Goal: Information Seeking & Learning: Find specific fact

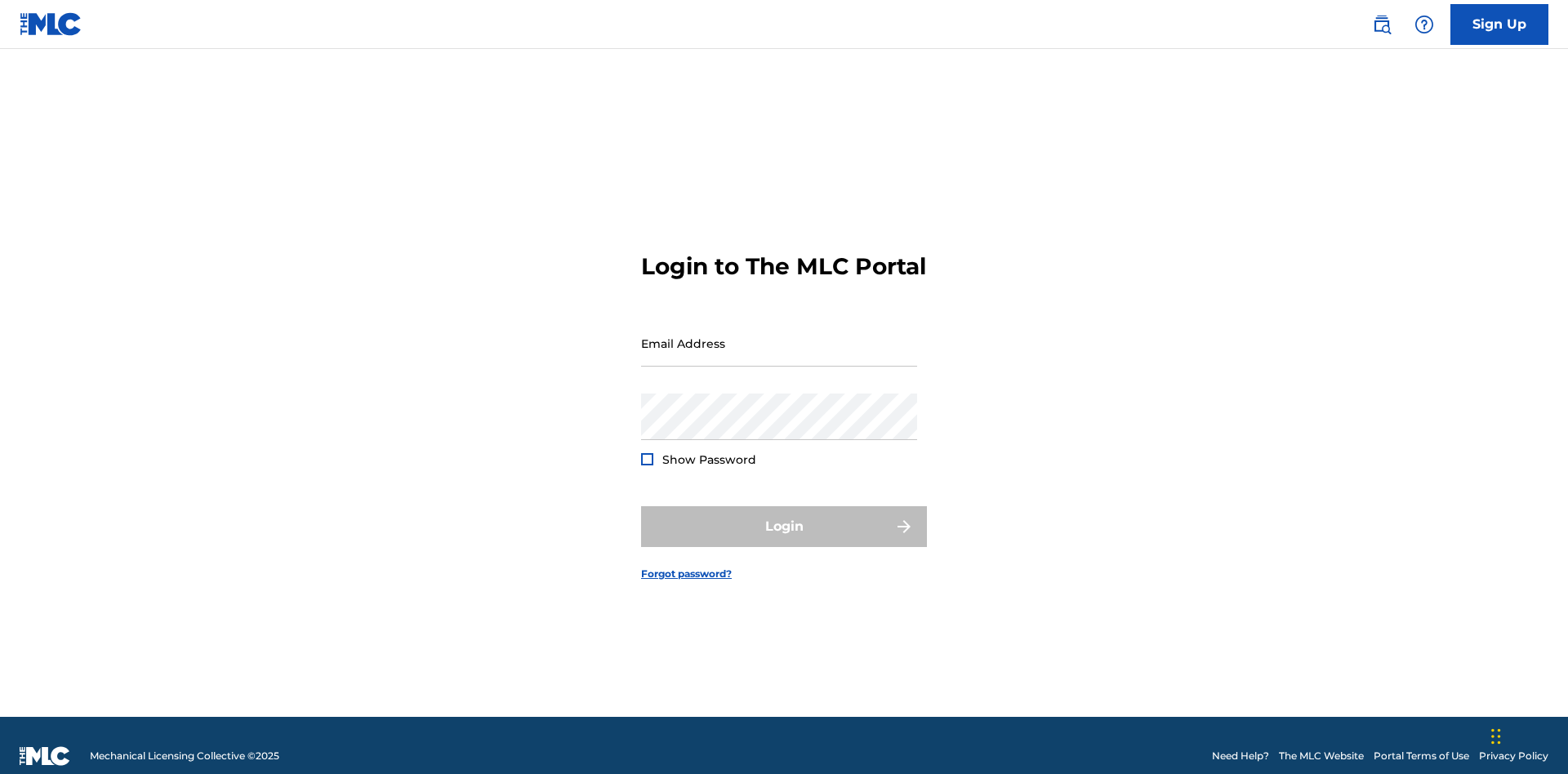
scroll to position [22, 0]
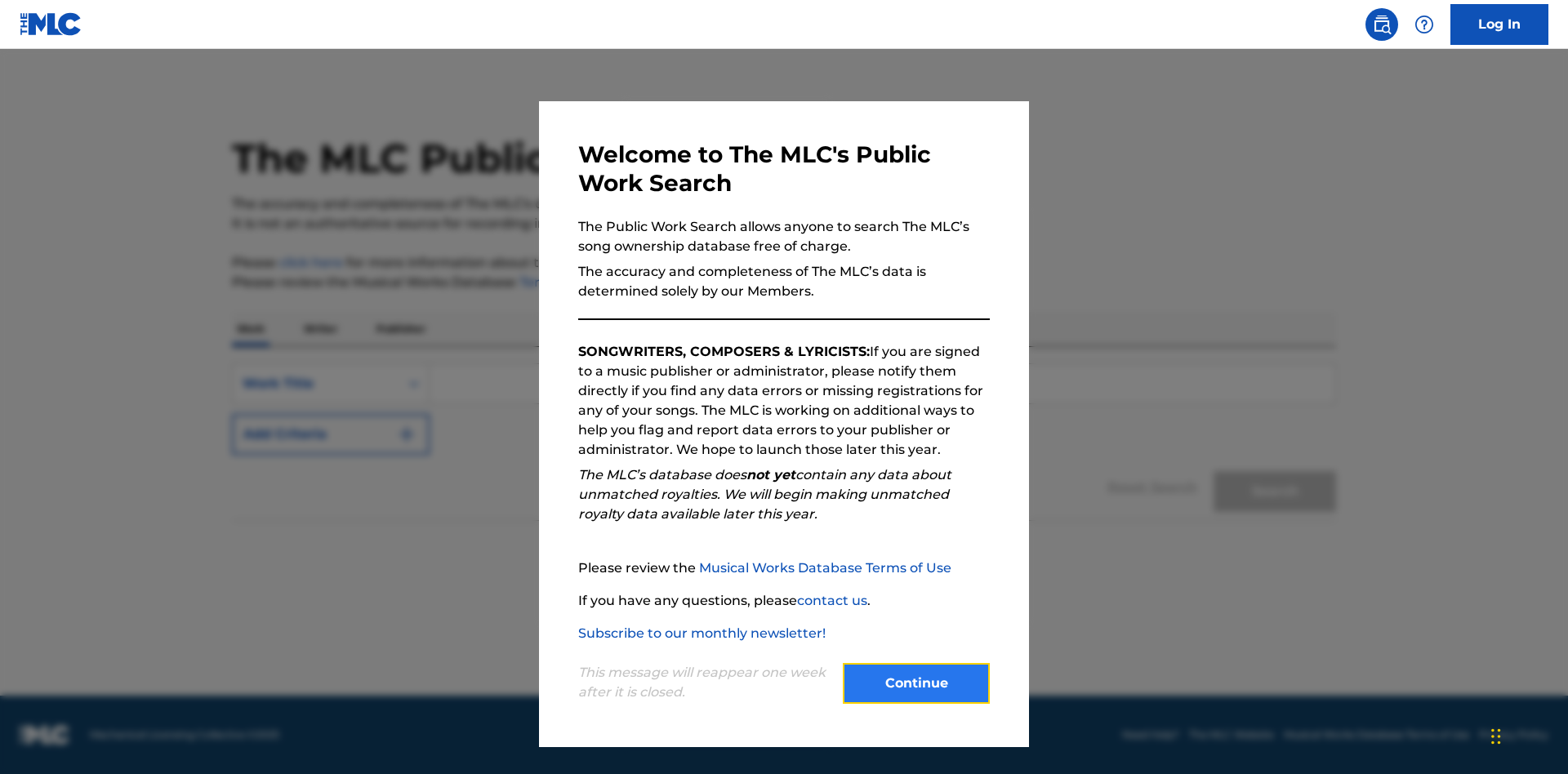
click at [916, 683] on button "Continue" at bounding box center [916, 683] width 147 height 41
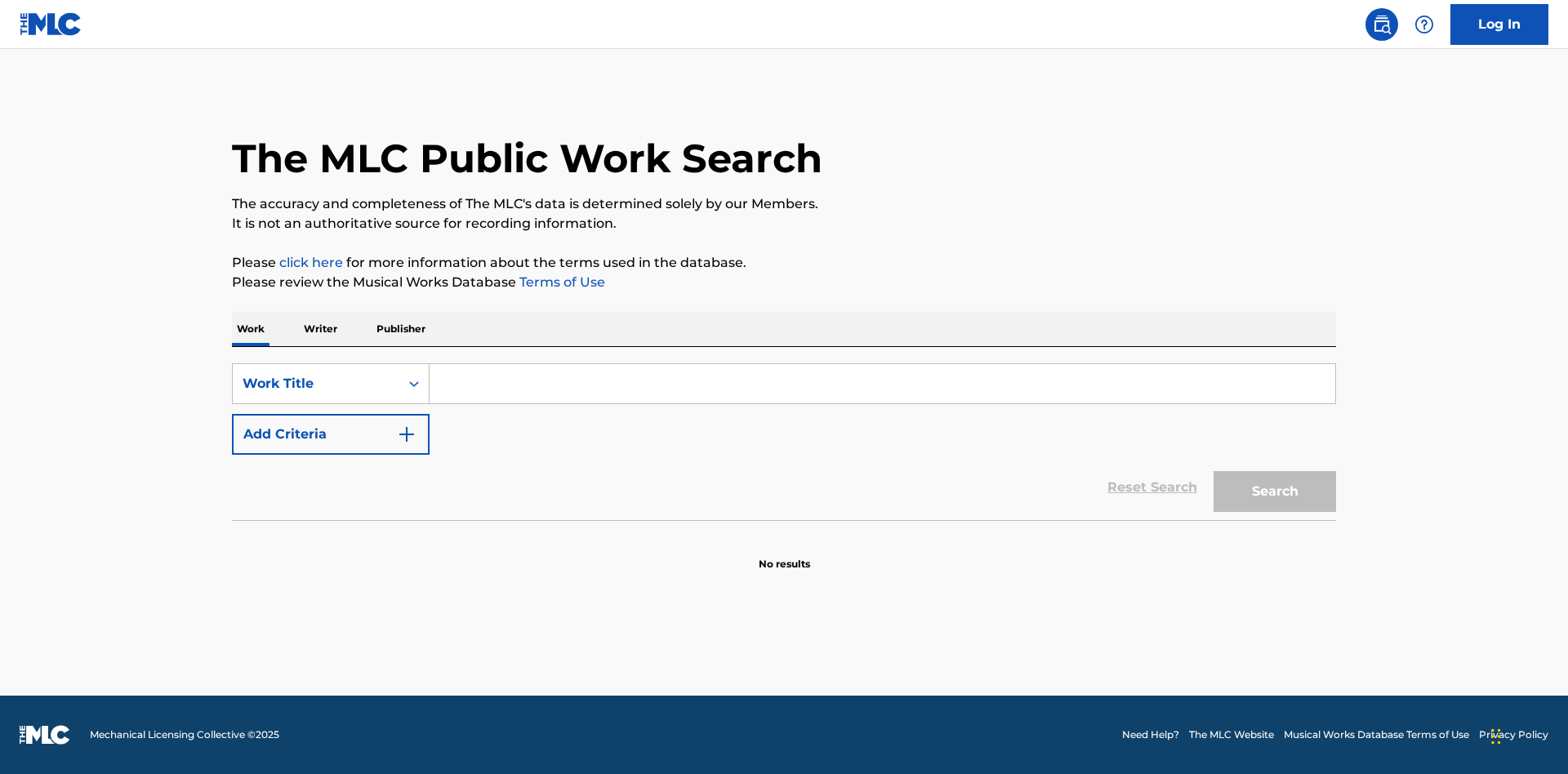
click at [320, 329] on p "Writer" at bounding box center [321, 328] width 43 height 34
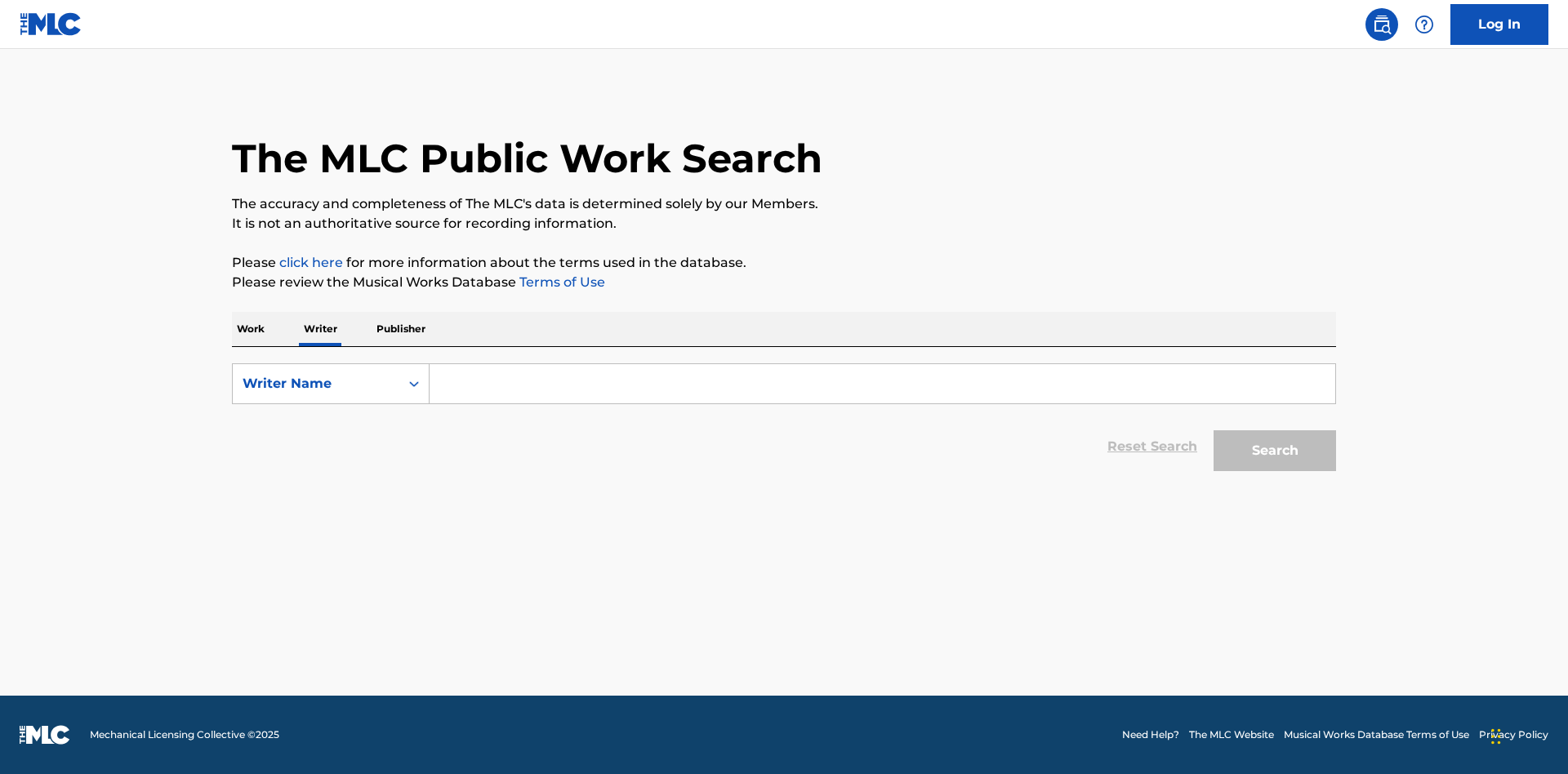
click at [882, 384] on input "Search Form" at bounding box center [882, 383] width 905 height 39
type input "DRAACO DALLAS AVENTURA"
click at [1275, 451] on button "Search" at bounding box center [1275, 451] width 122 height 41
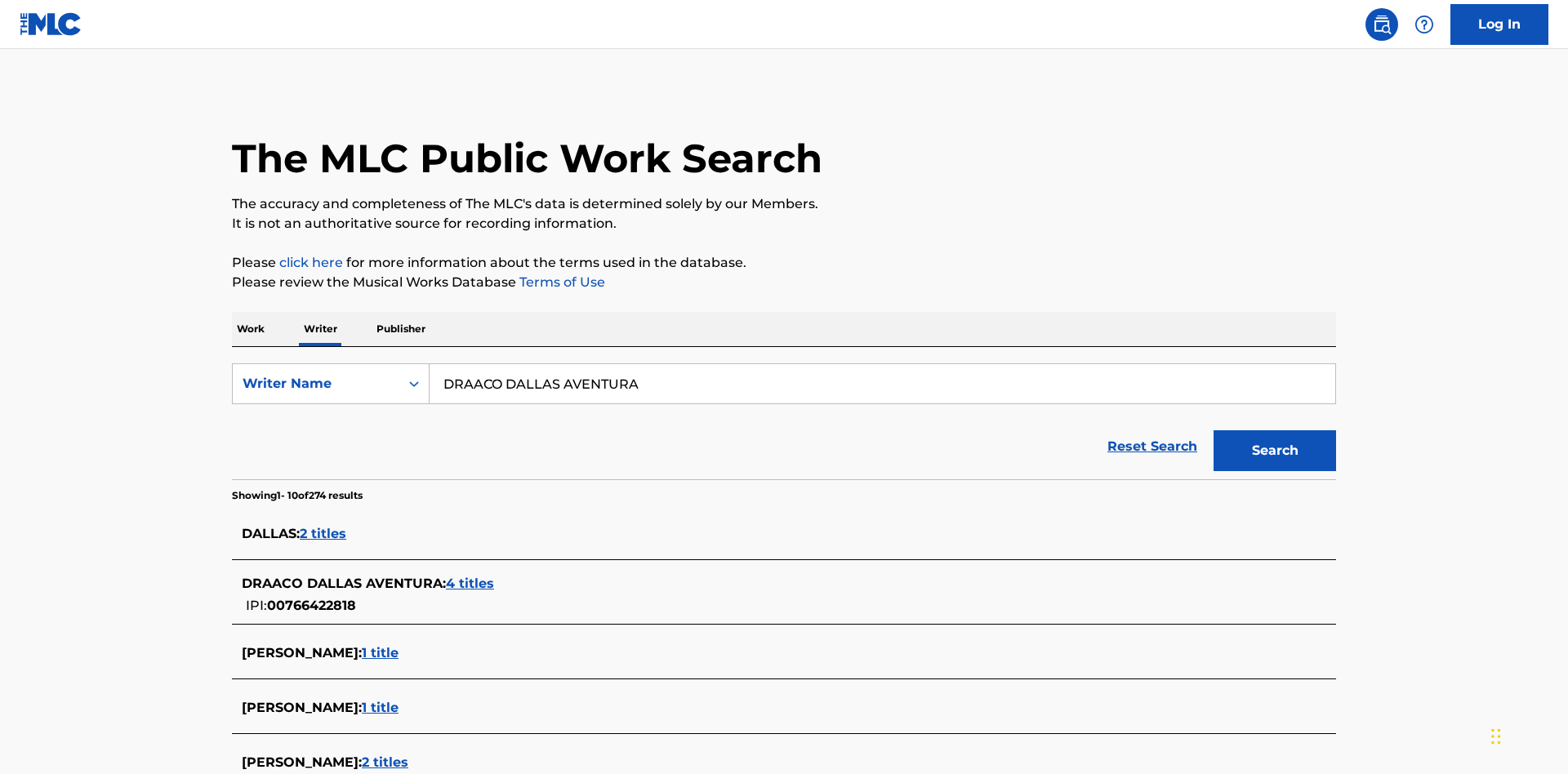
click at [471, 576] on span "4 titles" at bounding box center [470, 584] width 48 height 16
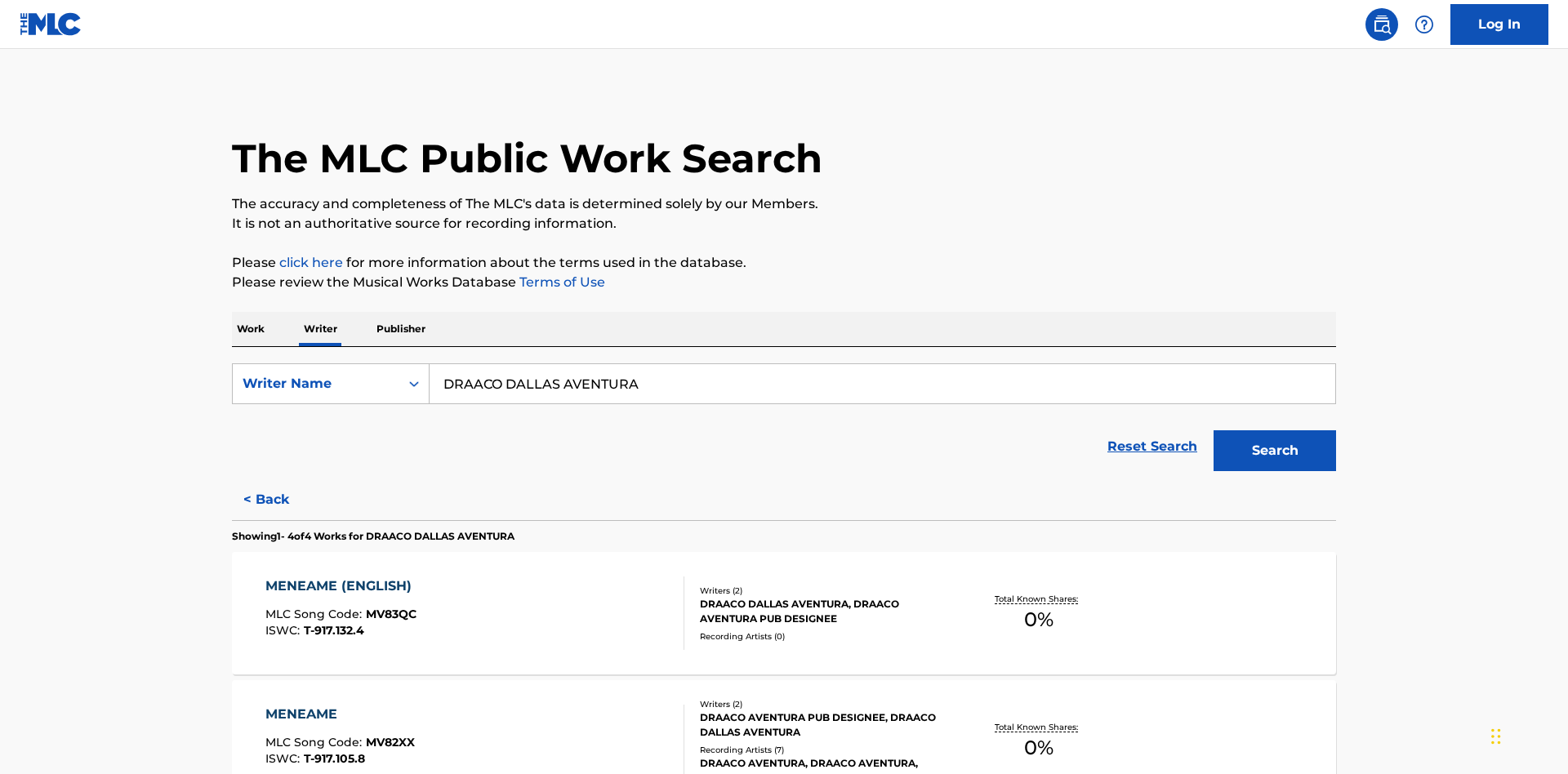
scroll to position [448, 0]
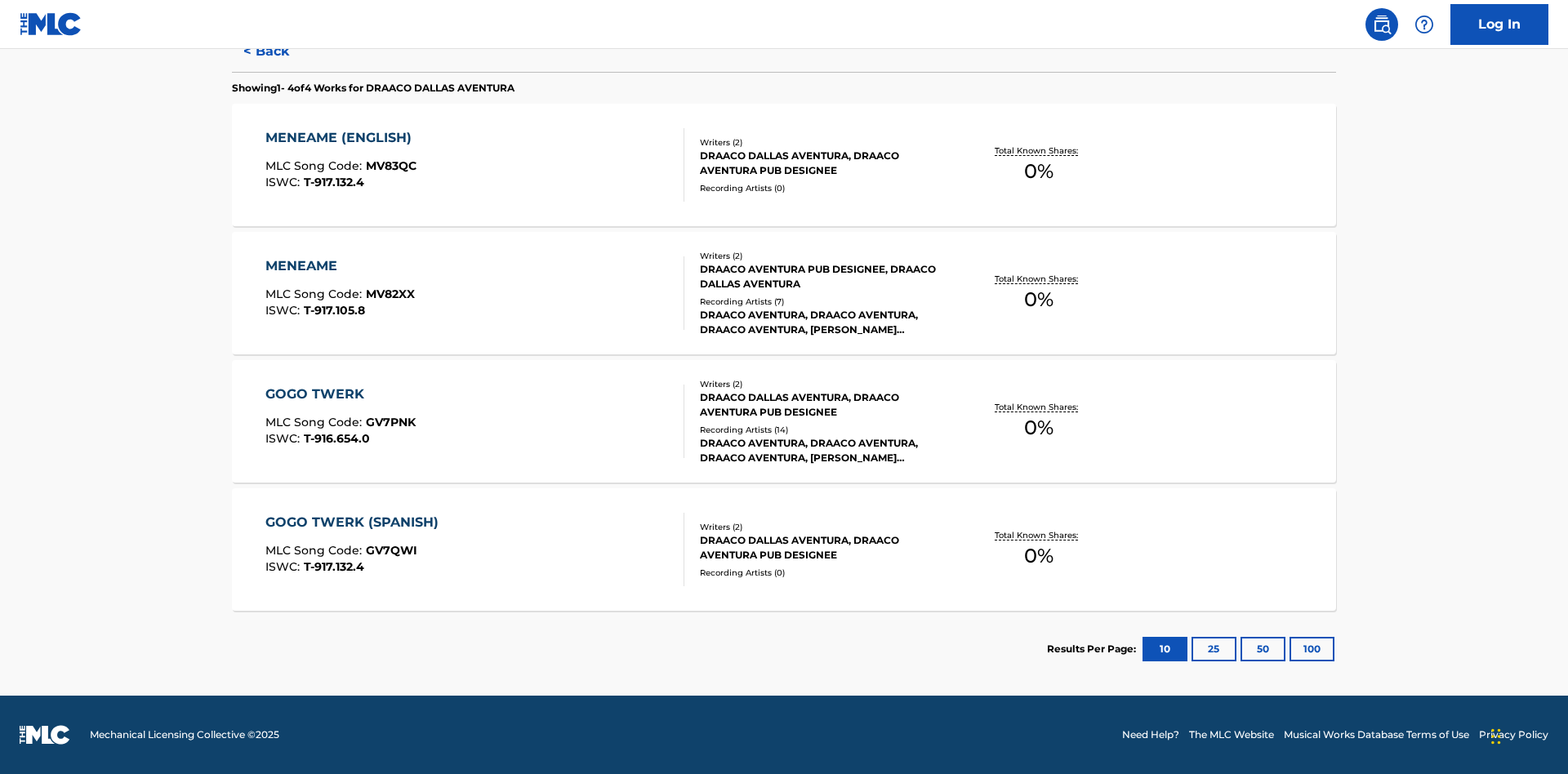
click at [339, 266] on div "MENEAME" at bounding box center [340, 266] width 150 height 20
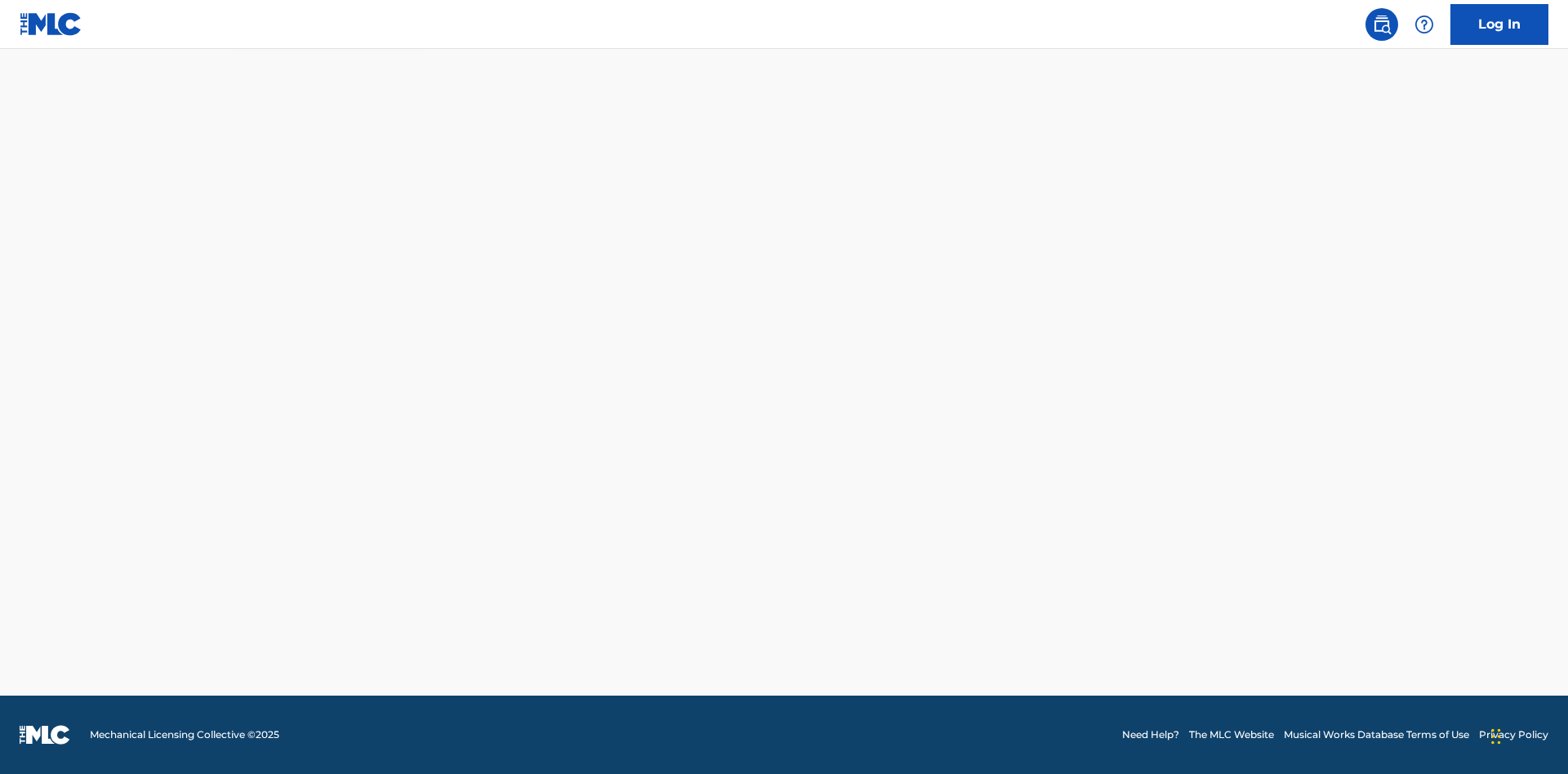
type input "00766422818"
click at [1275, 23] on button "Search" at bounding box center [1275, 2] width 122 height 41
